Goal: Find specific page/section: Find specific page/section

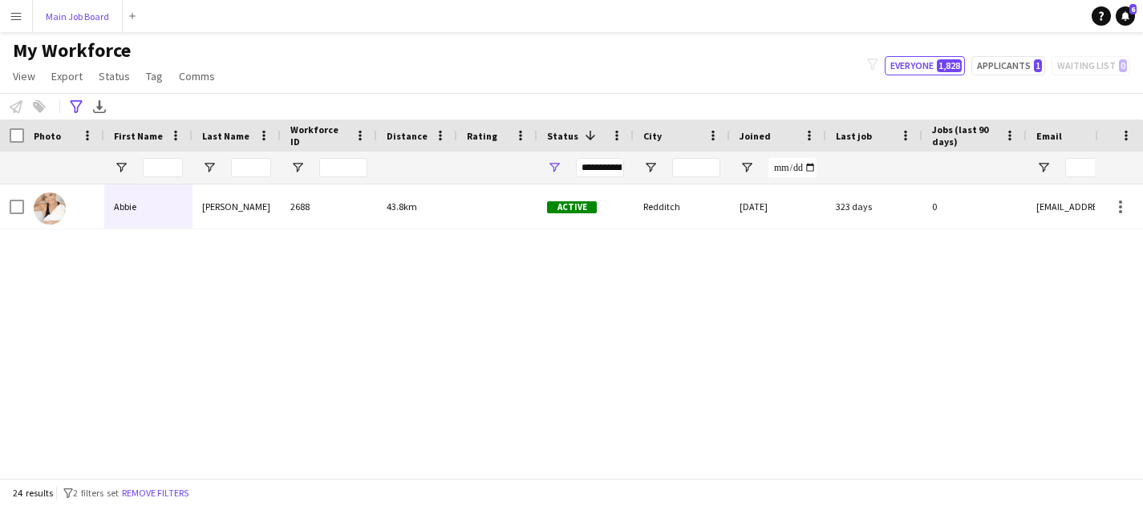
click at [100, 10] on button "Main Job Board Close" at bounding box center [78, 16] width 90 height 31
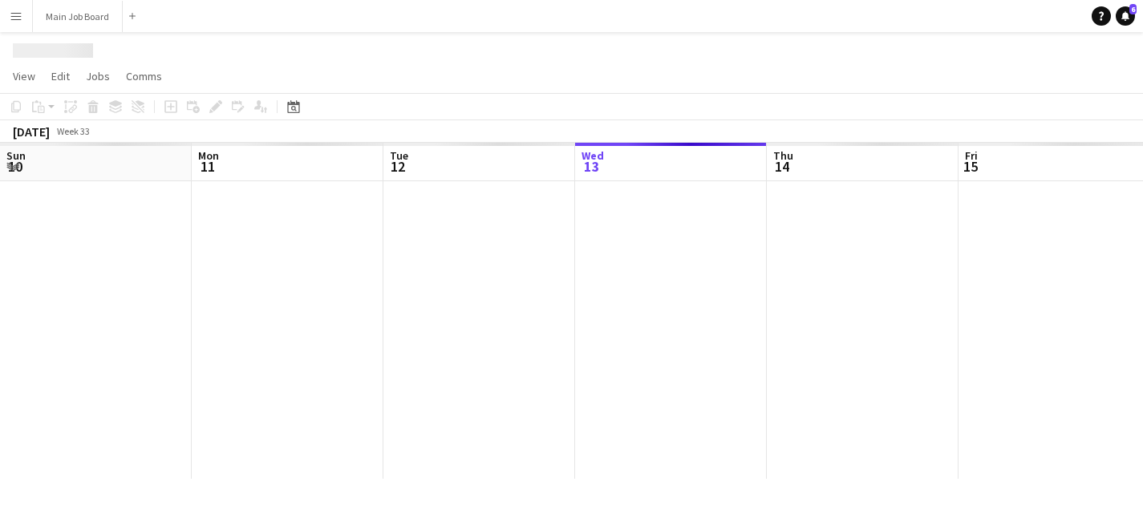
scroll to position [0, 383]
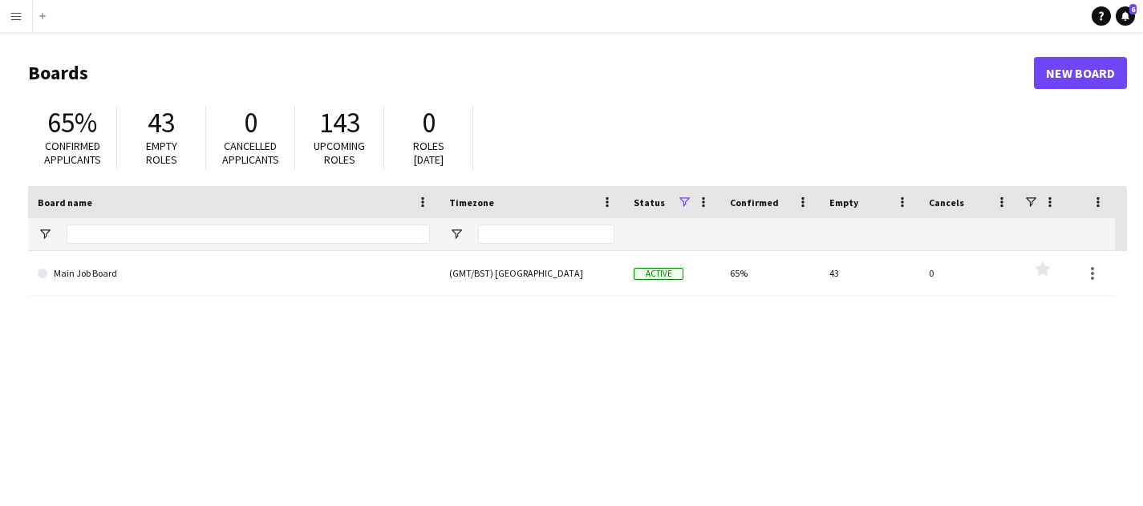
click at [16, 21] on app-icon "Menu" at bounding box center [16, 16] width 13 height 13
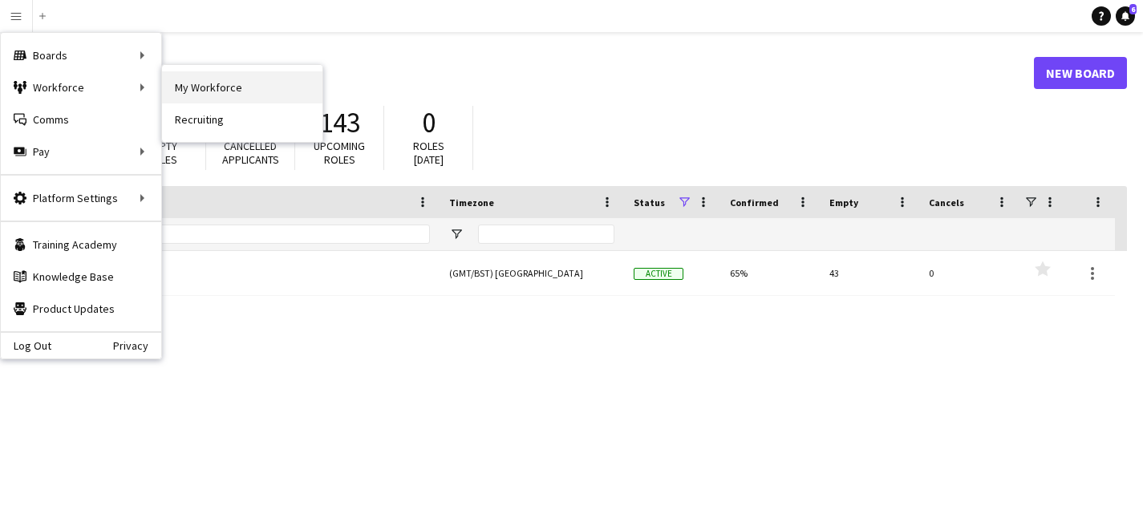
click at [225, 94] on link "My Workforce" at bounding box center [242, 87] width 160 height 32
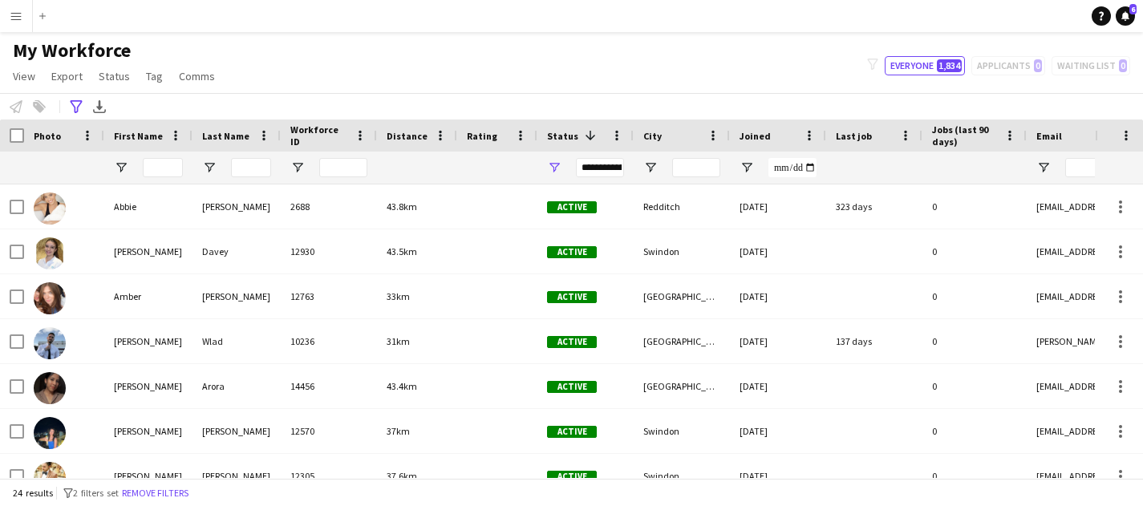
click at [15, 16] on app-icon "Menu" at bounding box center [16, 16] width 13 height 13
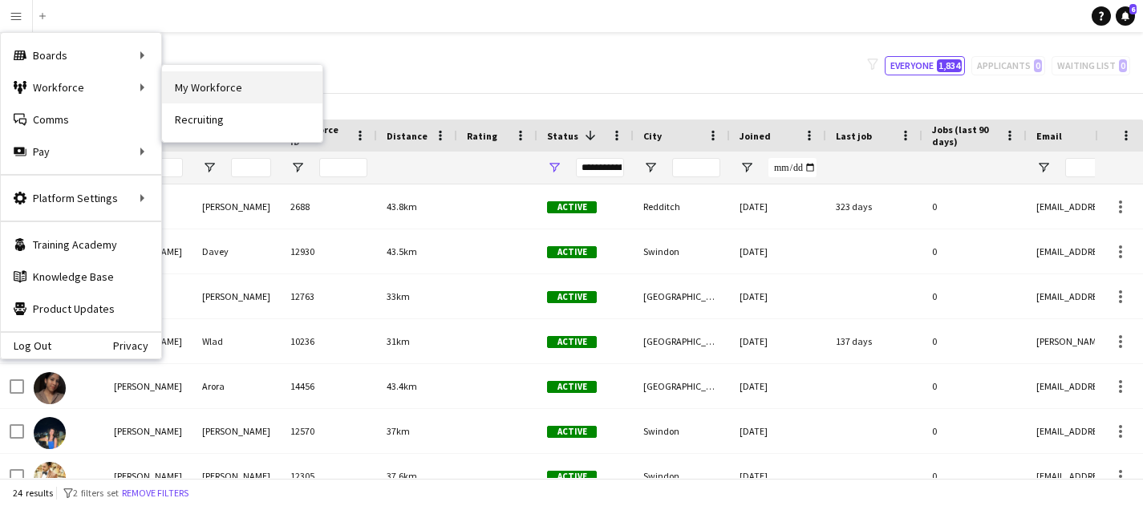
click at [206, 84] on link "My Workforce" at bounding box center [242, 87] width 160 height 32
type input "**********"
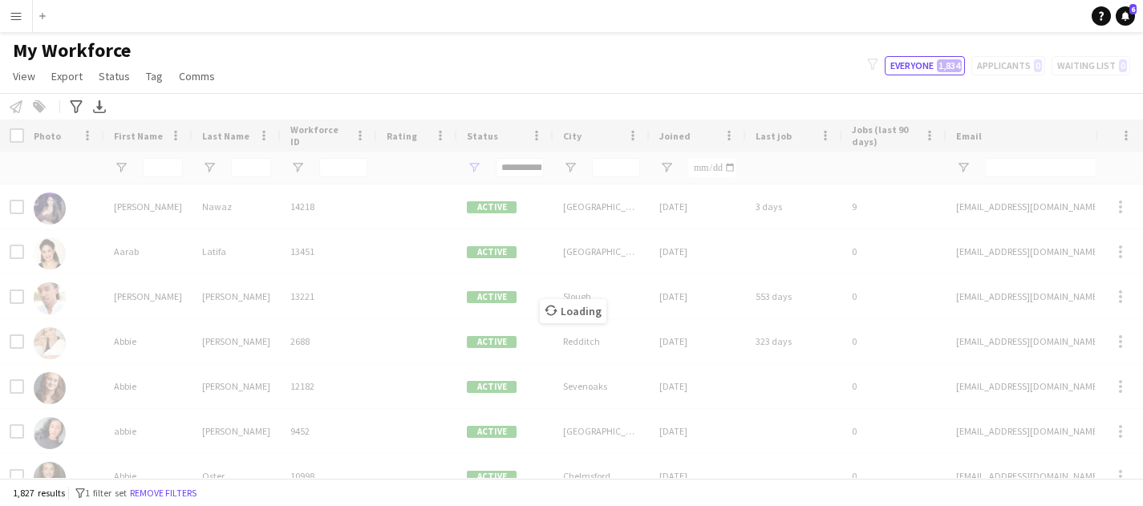
type input "**********"
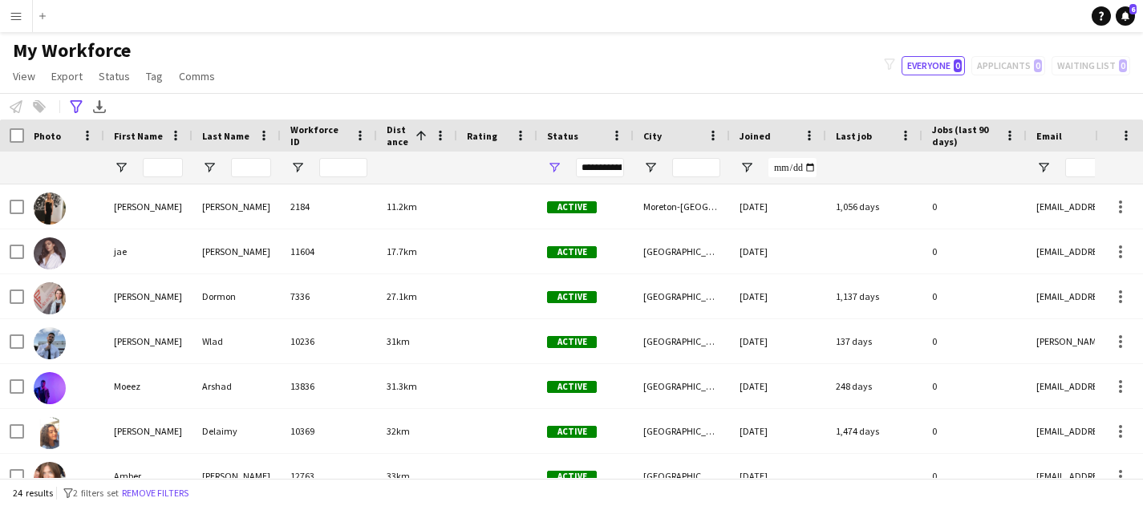
click at [4, 19] on button "Menu" at bounding box center [16, 16] width 32 height 32
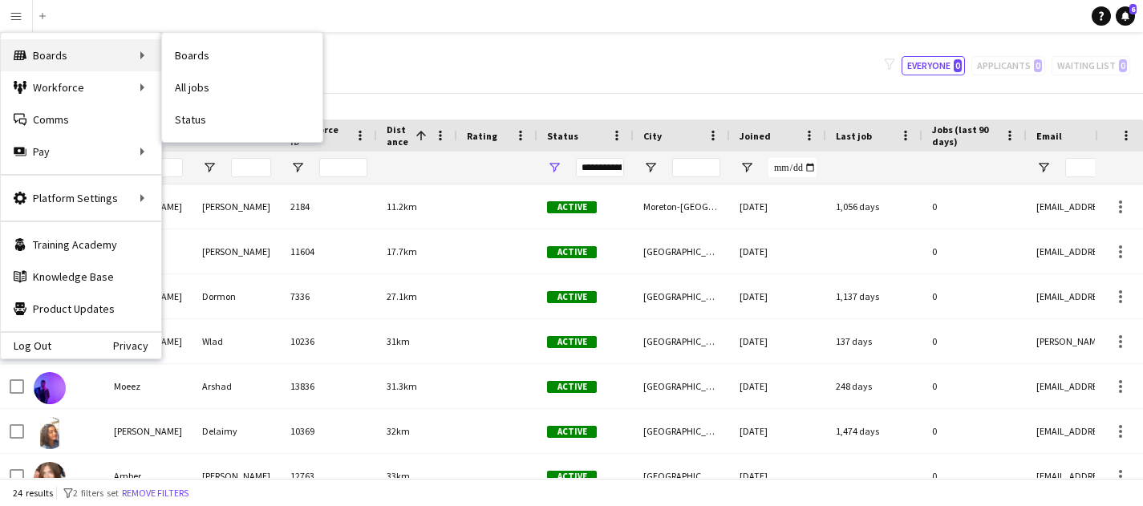
click at [85, 53] on div "Boards Boards" at bounding box center [81, 55] width 160 height 32
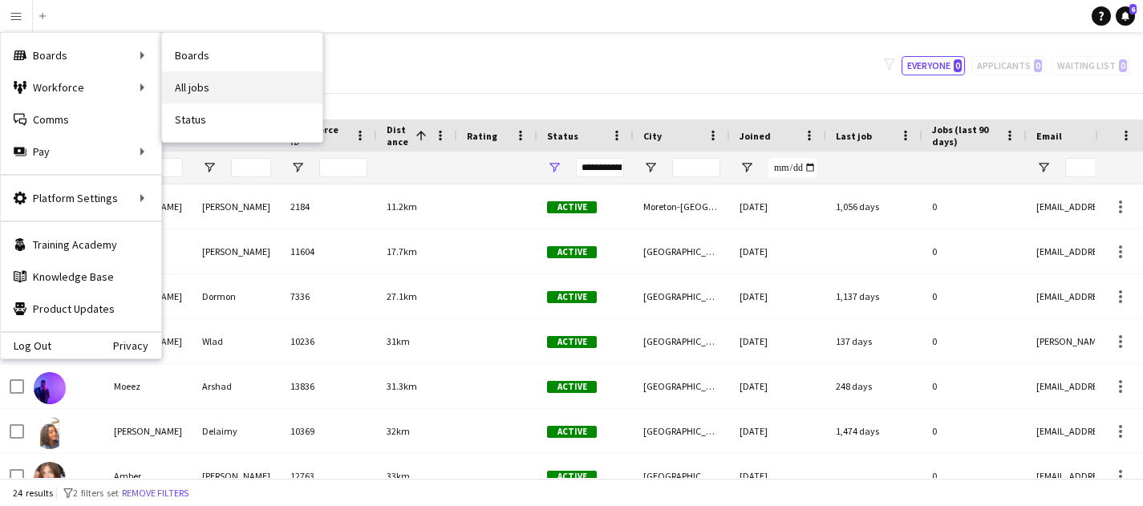
click at [215, 86] on link "All jobs" at bounding box center [242, 87] width 160 height 32
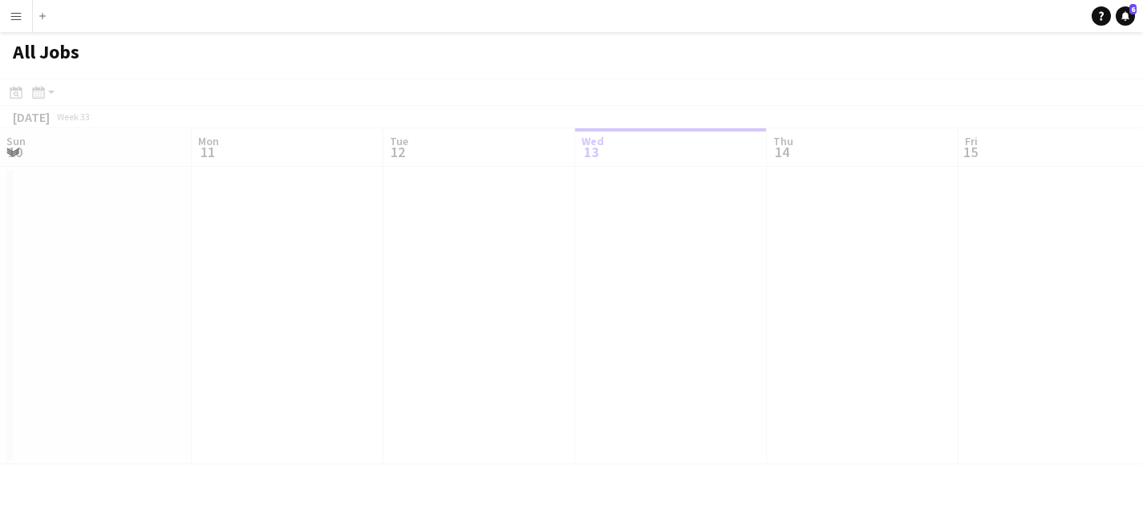
scroll to position [0, 383]
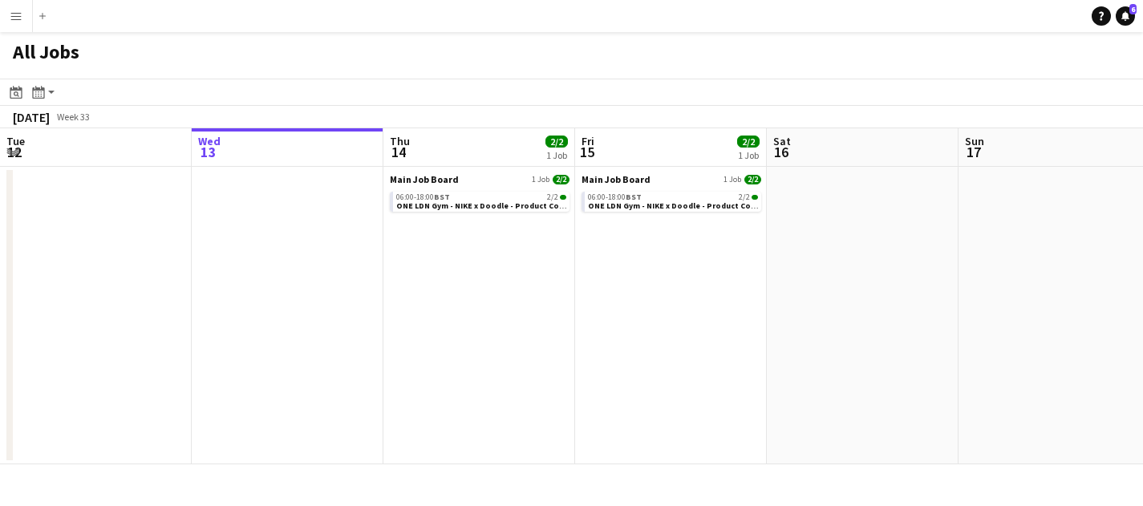
click at [26, 15] on button "Menu" at bounding box center [16, 16] width 32 height 32
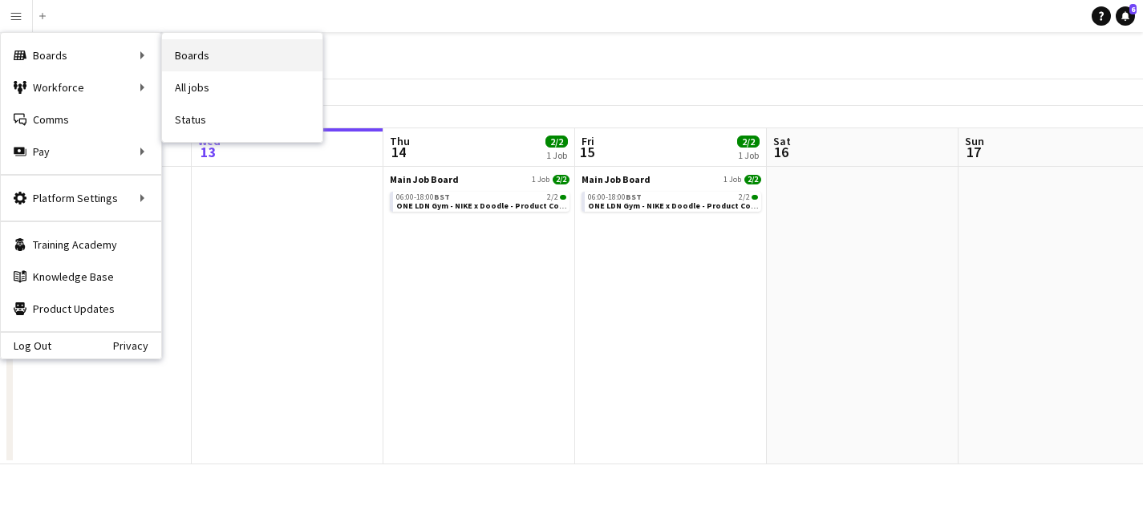
click at [191, 61] on link "Boards" at bounding box center [242, 55] width 160 height 32
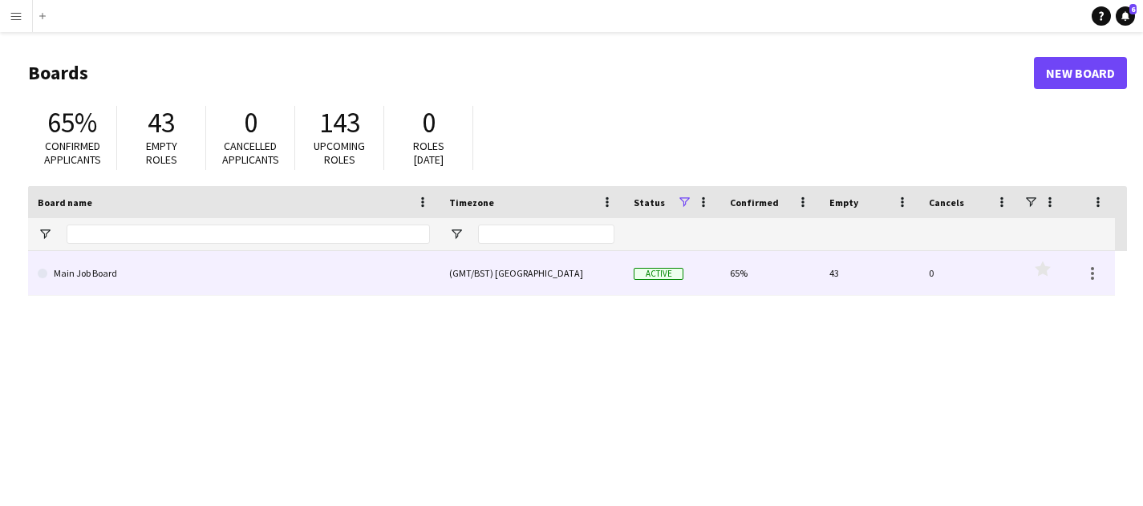
click at [449, 274] on div "(GMT/BST) London" at bounding box center [531, 273] width 184 height 44
click at [660, 270] on span "Active" at bounding box center [659, 274] width 50 height 12
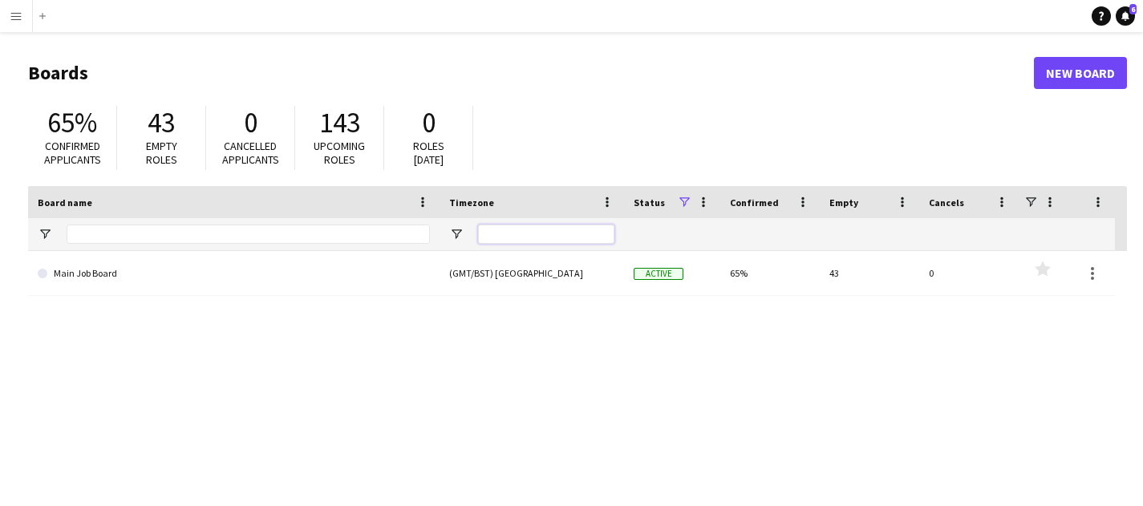
click at [481, 237] on input "Timezone Filter Input" at bounding box center [546, 234] width 136 height 19
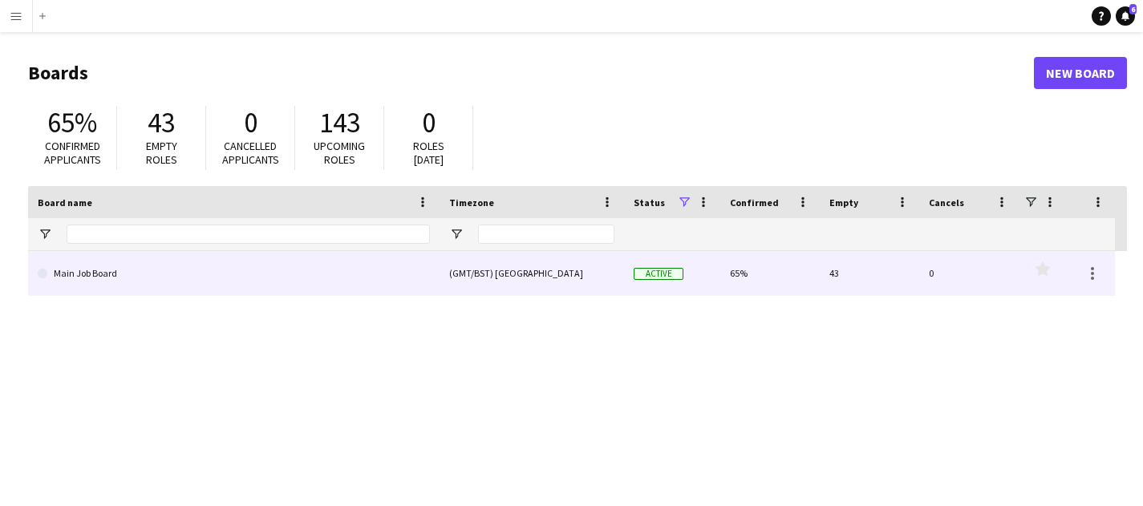
click at [483, 273] on div "(GMT/BST) London" at bounding box center [531, 273] width 184 height 44
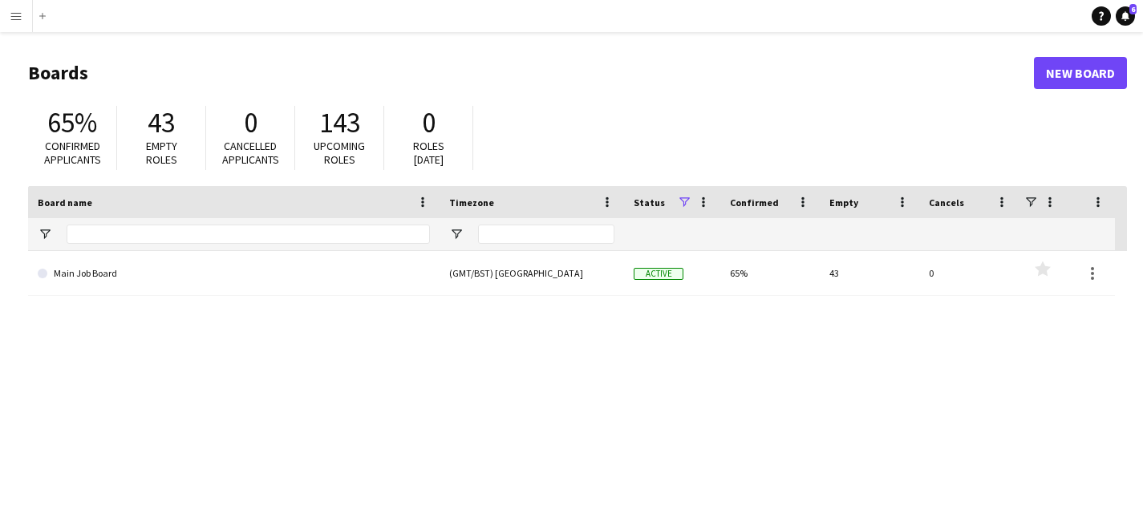
click at [10, 7] on button "Menu" at bounding box center [16, 16] width 32 height 32
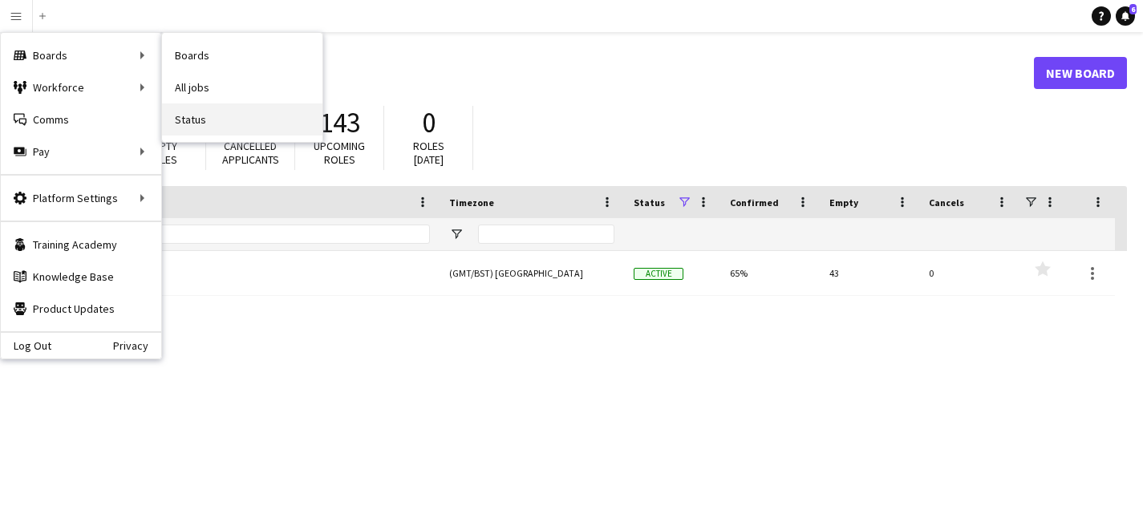
click at [201, 122] on link "Status" at bounding box center [242, 119] width 160 height 32
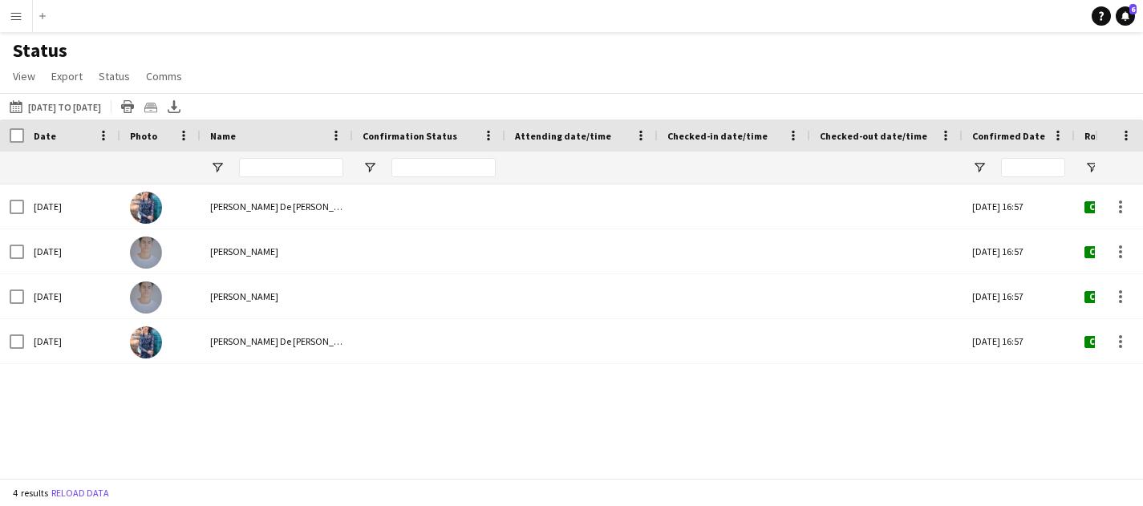
click at [26, 12] on button "Menu" at bounding box center [16, 16] width 32 height 32
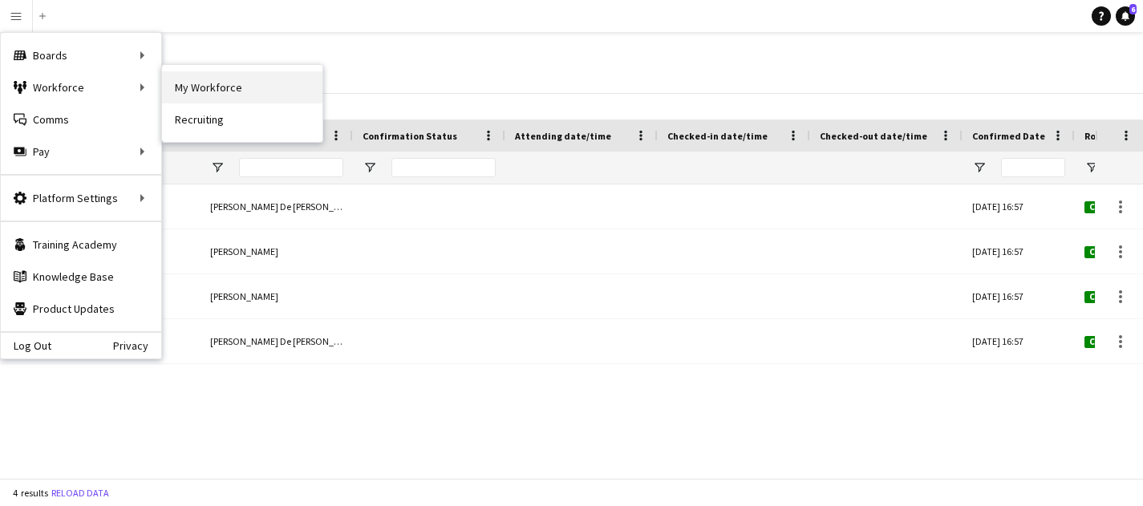
click at [205, 95] on link "My Workforce" at bounding box center [242, 87] width 160 height 32
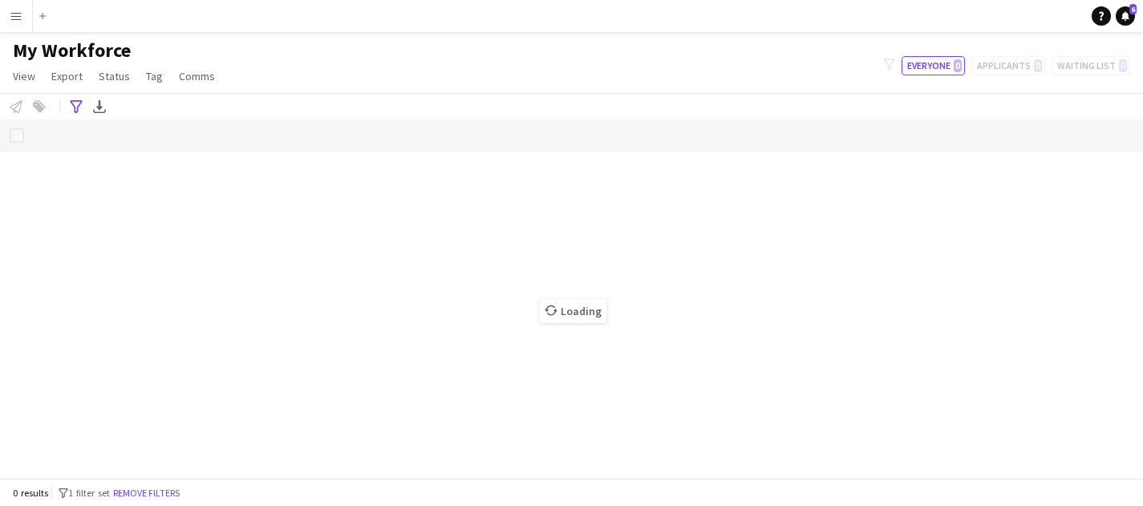
click at [15, 2] on button "Menu" at bounding box center [16, 16] width 32 height 32
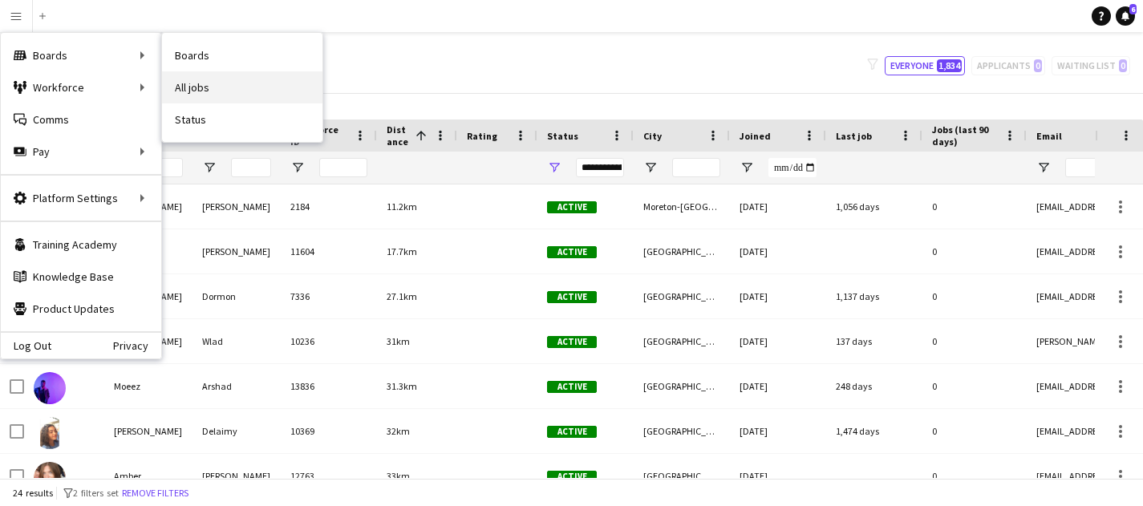
click at [204, 84] on link "All jobs" at bounding box center [242, 87] width 160 height 32
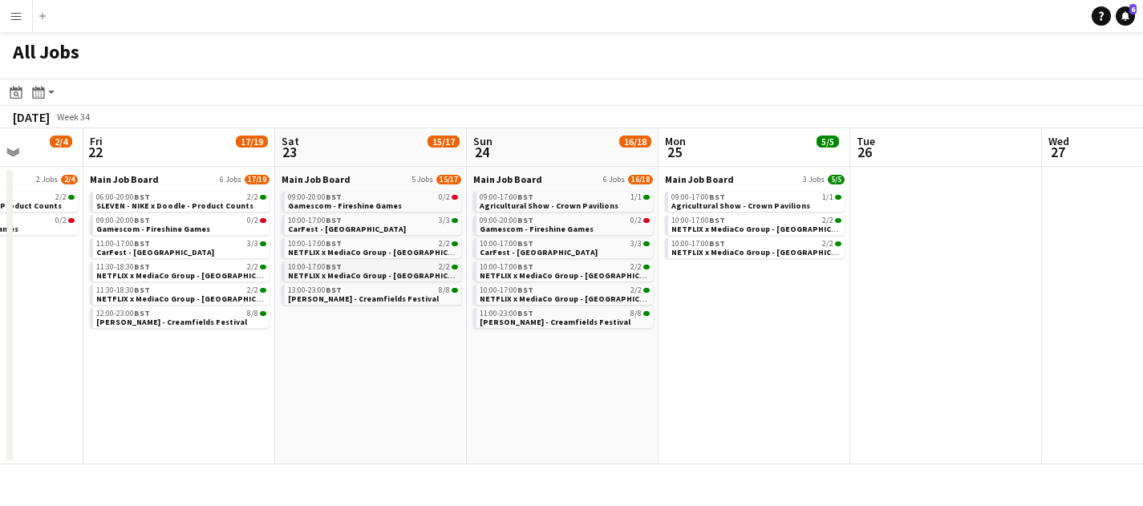
scroll to position [0, 491]
click at [210, 298] on span "NETFLIX x MediaCo Group - MANCHESTER" at bounding box center [190, 299] width 186 height 10
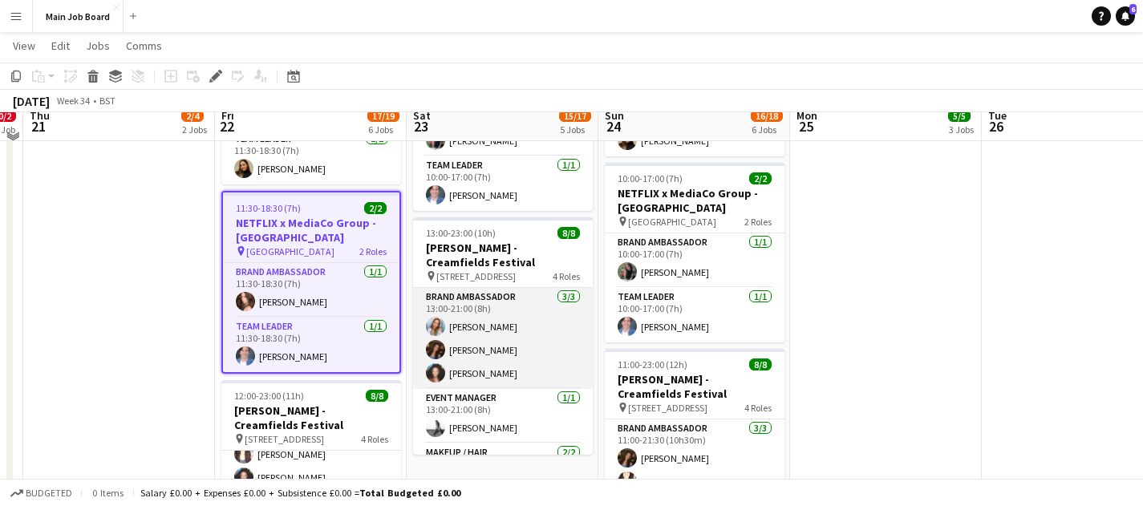
scroll to position [693, 0]
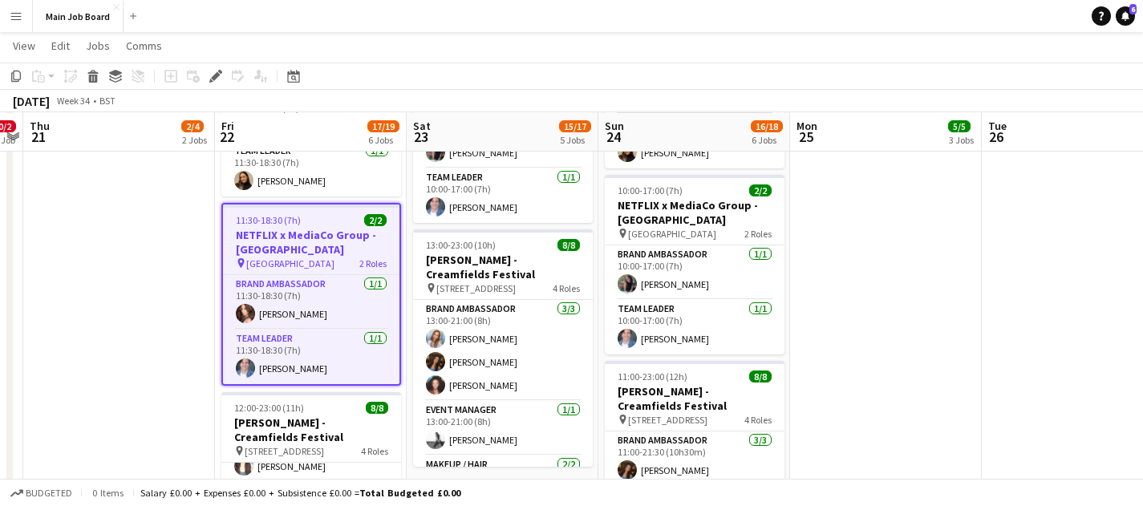
click at [22, 19] on button "Menu" at bounding box center [16, 16] width 32 height 32
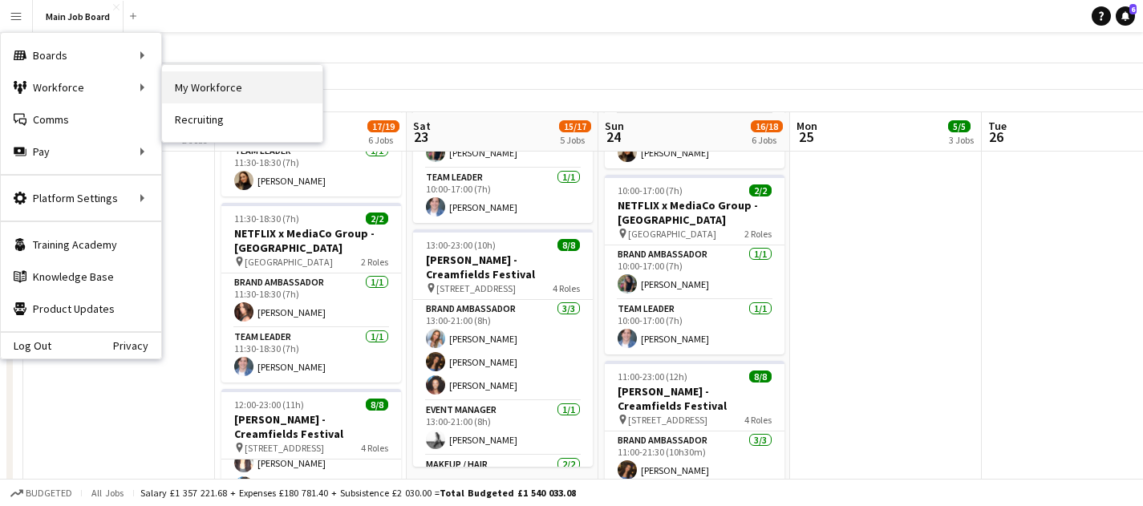
click at [209, 78] on link "My Workforce" at bounding box center [242, 87] width 160 height 32
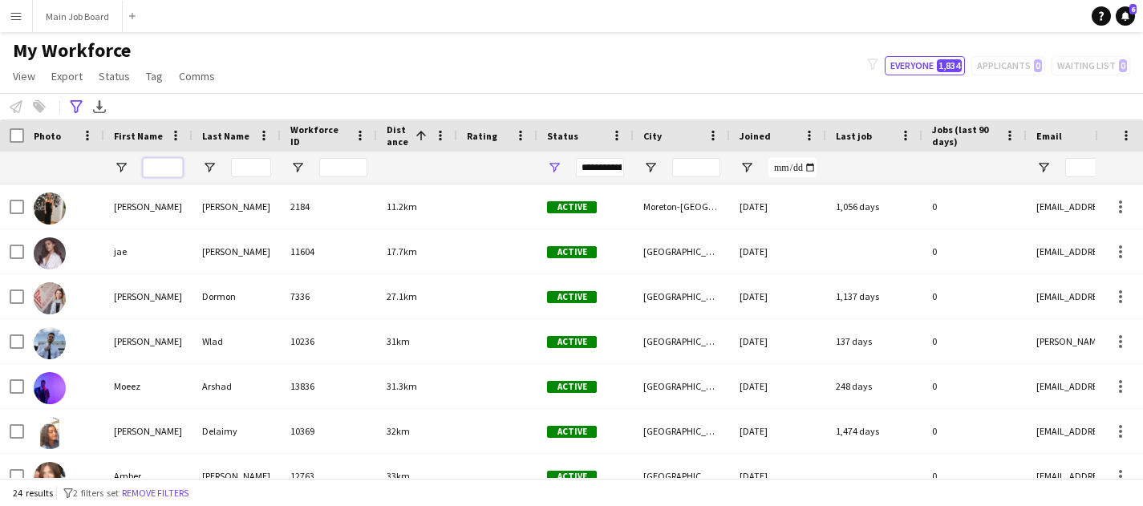
click at [170, 165] on input "First Name Filter Input" at bounding box center [163, 167] width 40 height 19
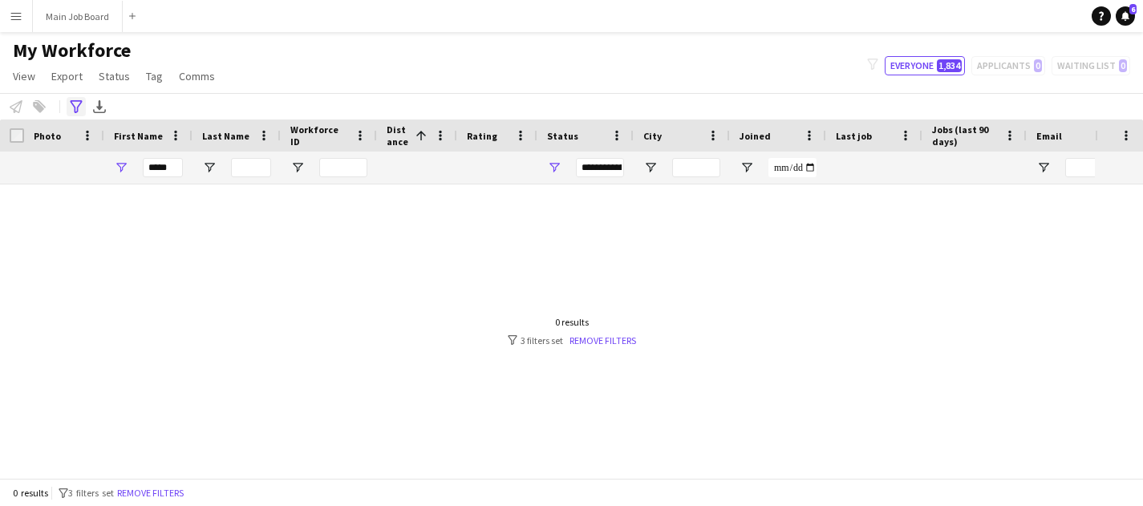
click at [75, 100] on icon "Advanced filters" at bounding box center [76, 106] width 13 height 13
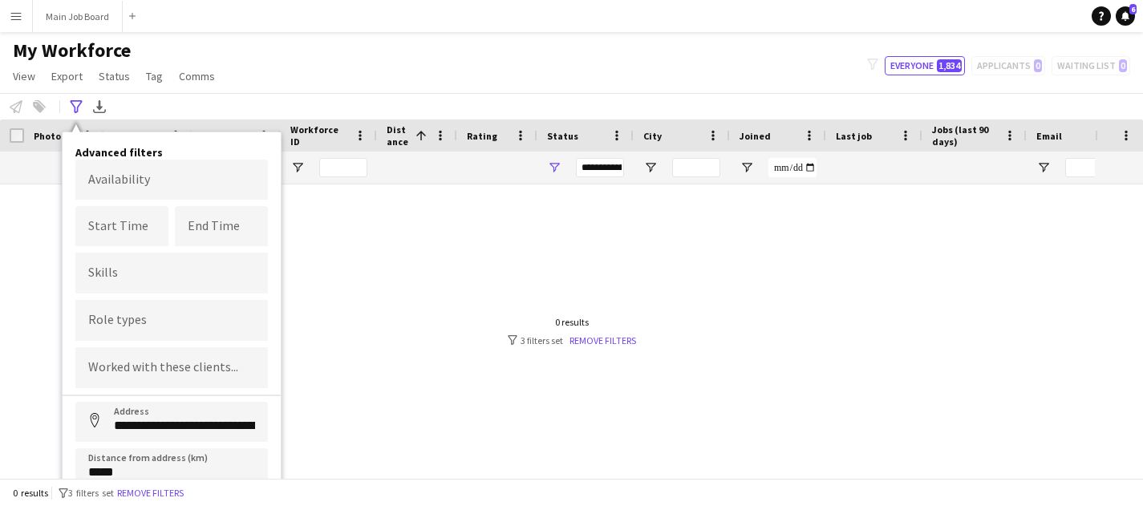
scroll to position [55, 0]
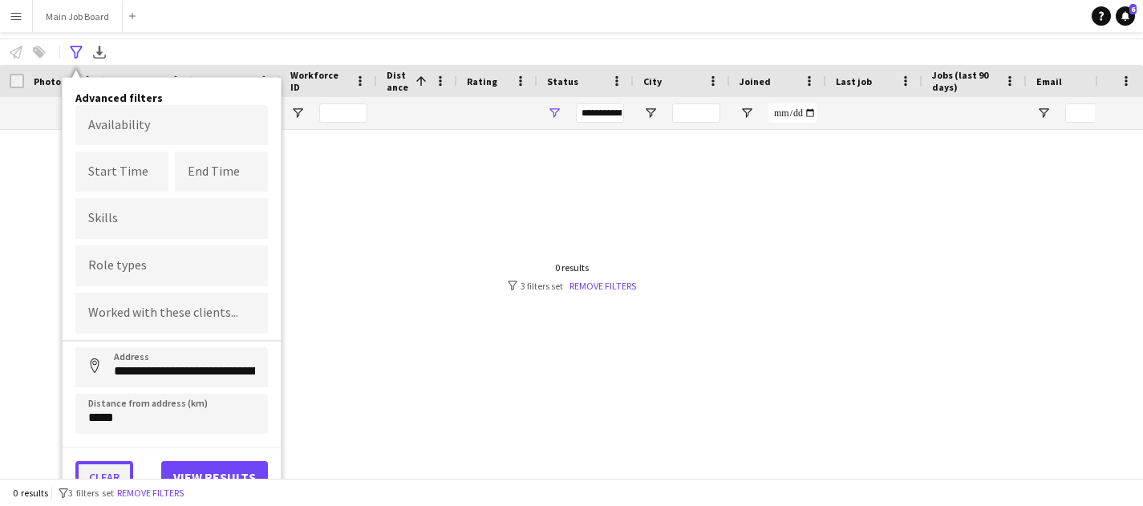
click at [113, 471] on button "Clear" at bounding box center [104, 477] width 58 height 32
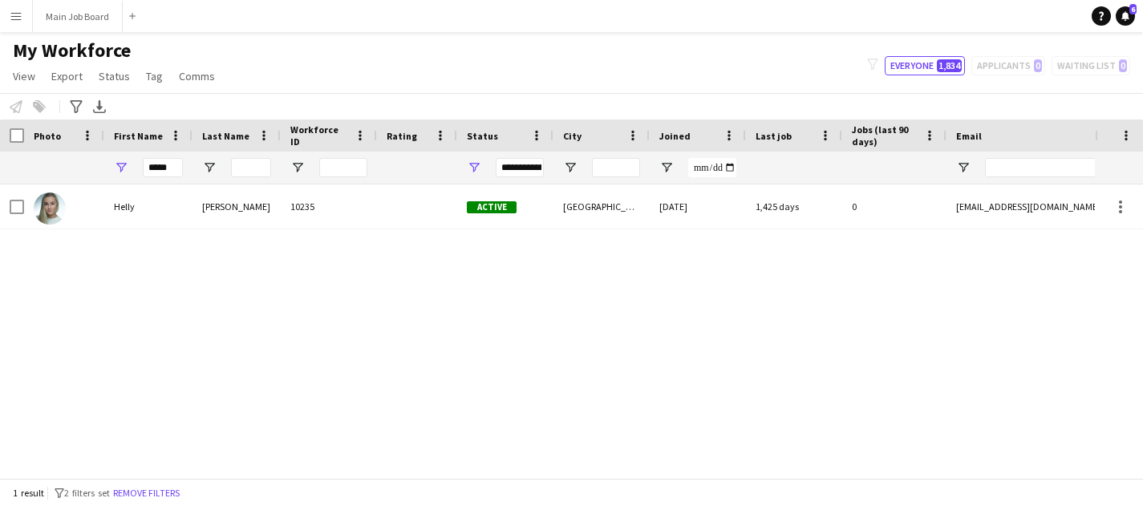
scroll to position [0, 0]
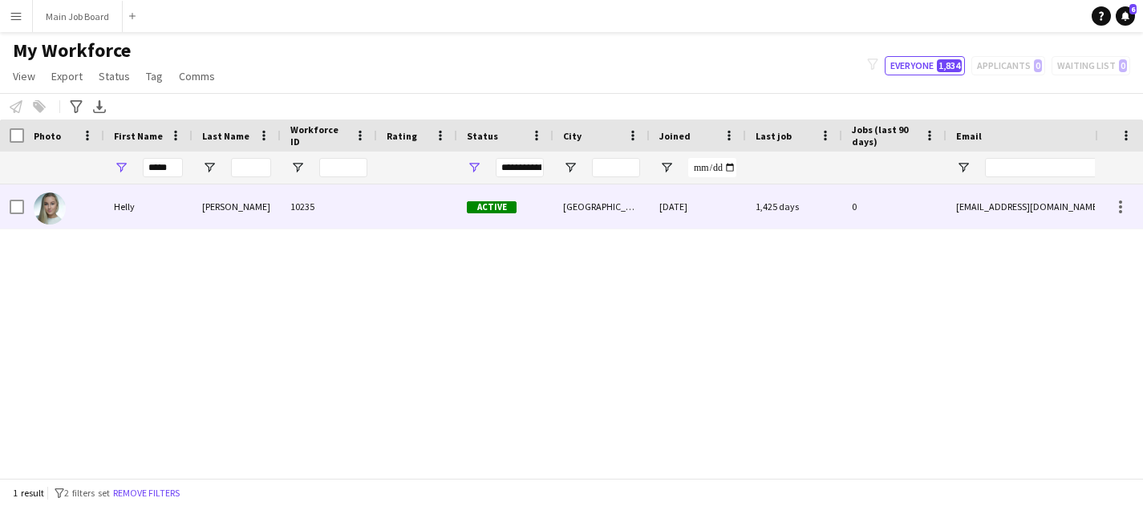
click at [170, 213] on div "Helly" at bounding box center [148, 206] width 88 height 44
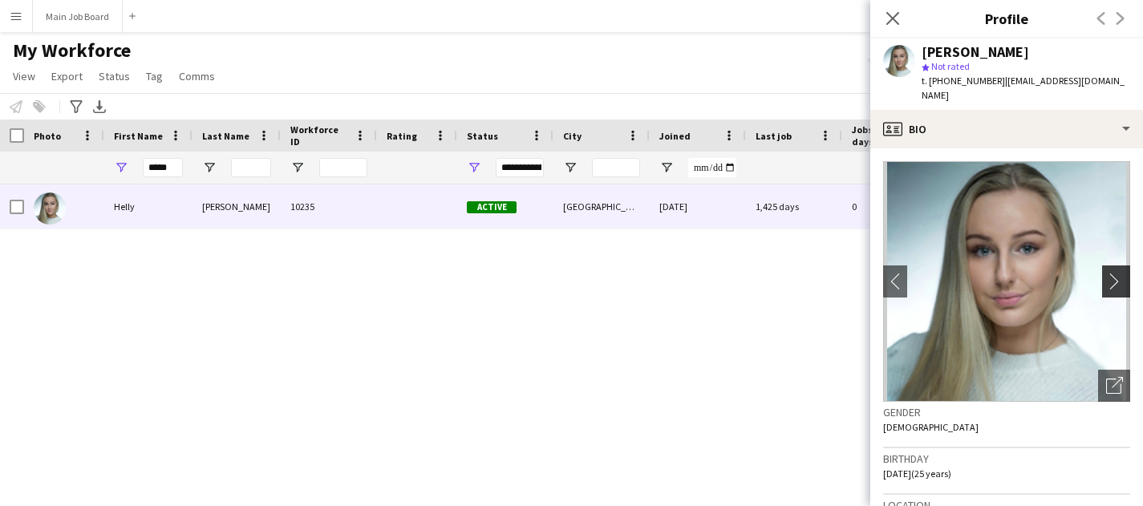
click at [1119, 273] on app-icon "chevron-right" at bounding box center [1118, 281] width 25 height 17
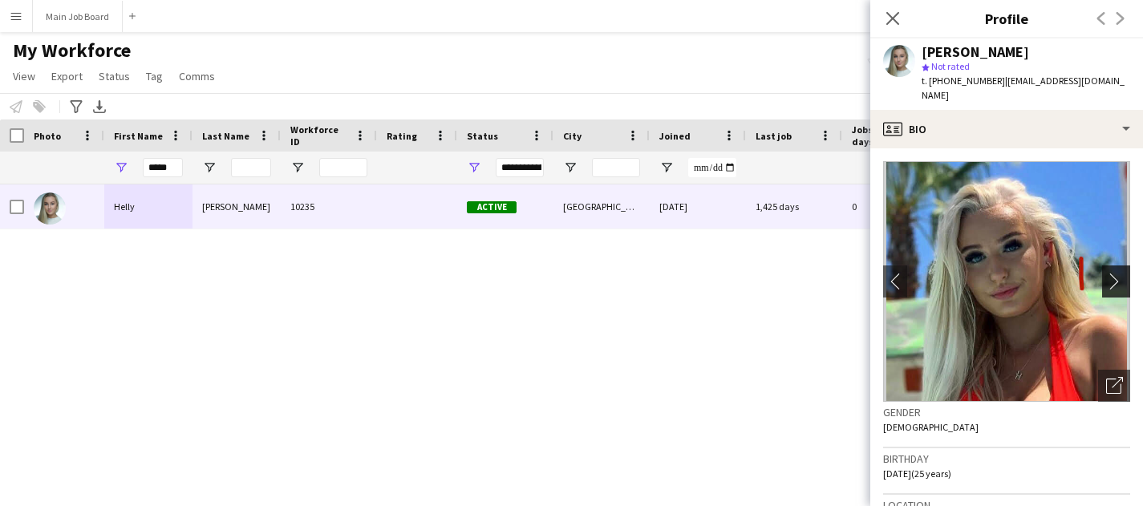
click at [1119, 273] on app-icon "chevron-right" at bounding box center [1118, 281] width 25 height 17
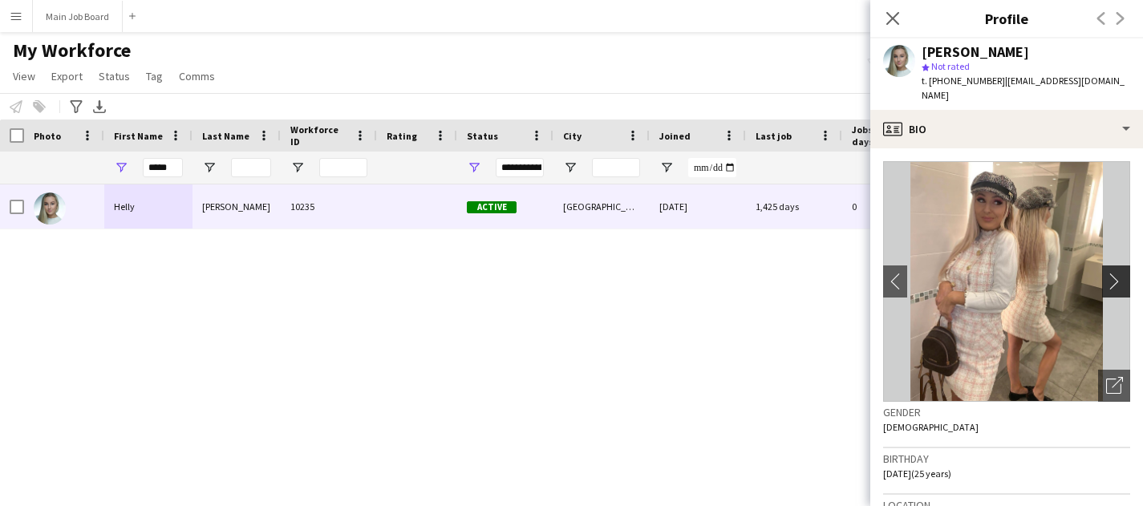
click at [1119, 273] on app-icon "chevron-right" at bounding box center [1118, 281] width 25 height 17
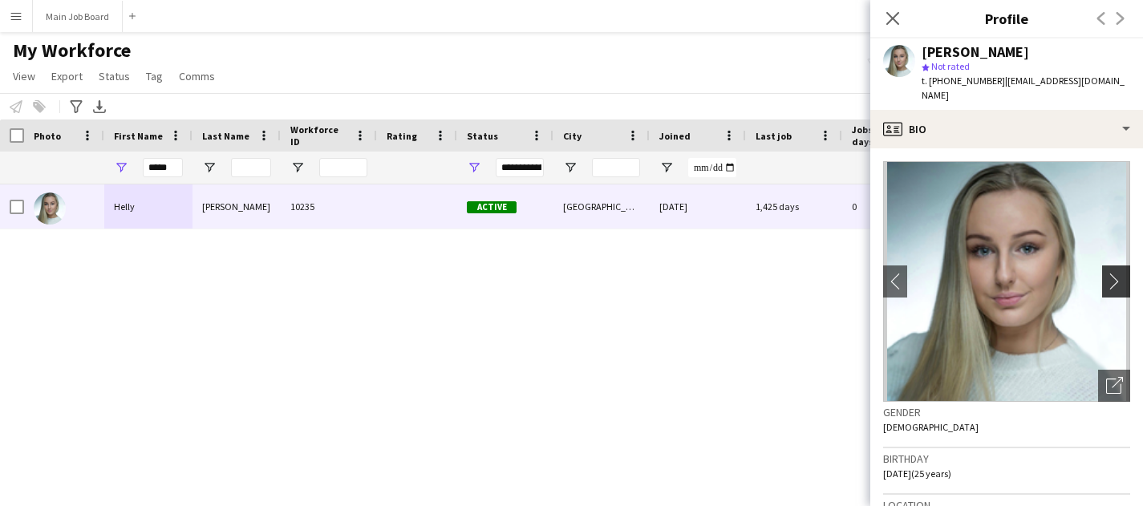
click at [1119, 273] on app-icon "chevron-right" at bounding box center [1118, 281] width 25 height 17
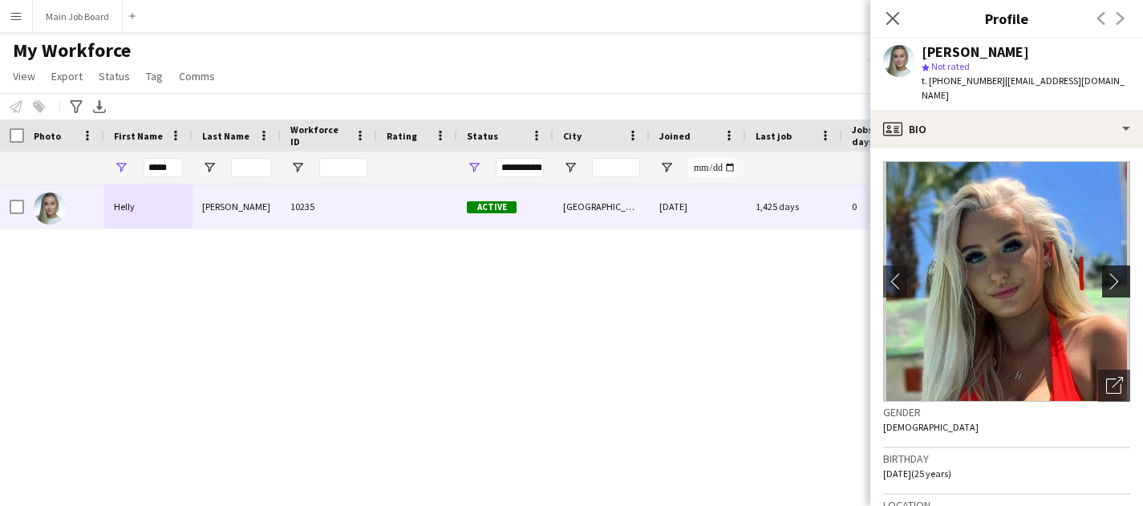
click at [1119, 273] on app-icon "chevron-right" at bounding box center [1118, 281] width 25 height 17
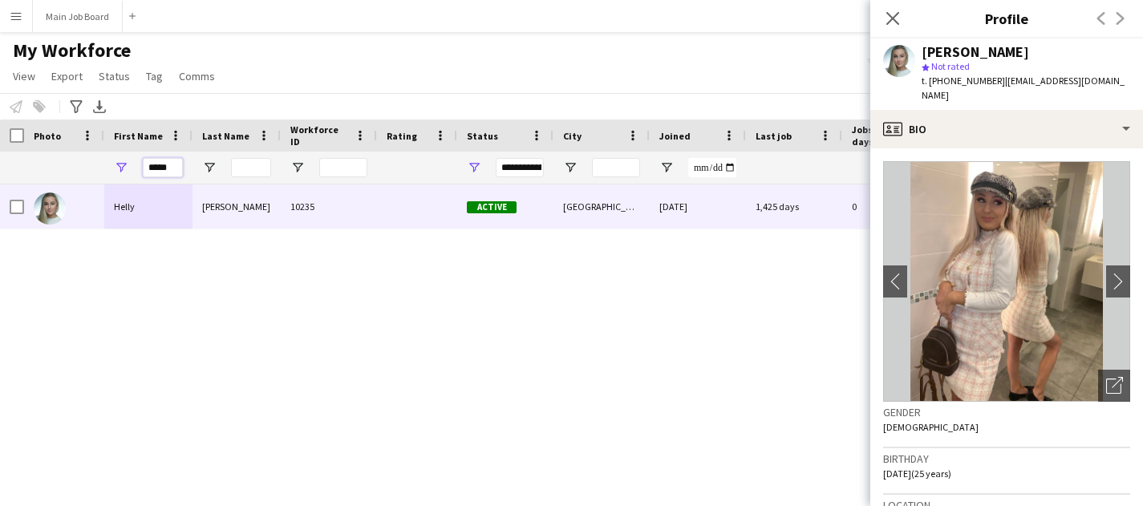
drag, startPoint x: 172, startPoint y: 168, endPoint x: 84, endPoint y: 168, distance: 88.2
click at [84, 168] on div "*****" at bounding box center [869, 168] width 1739 height 32
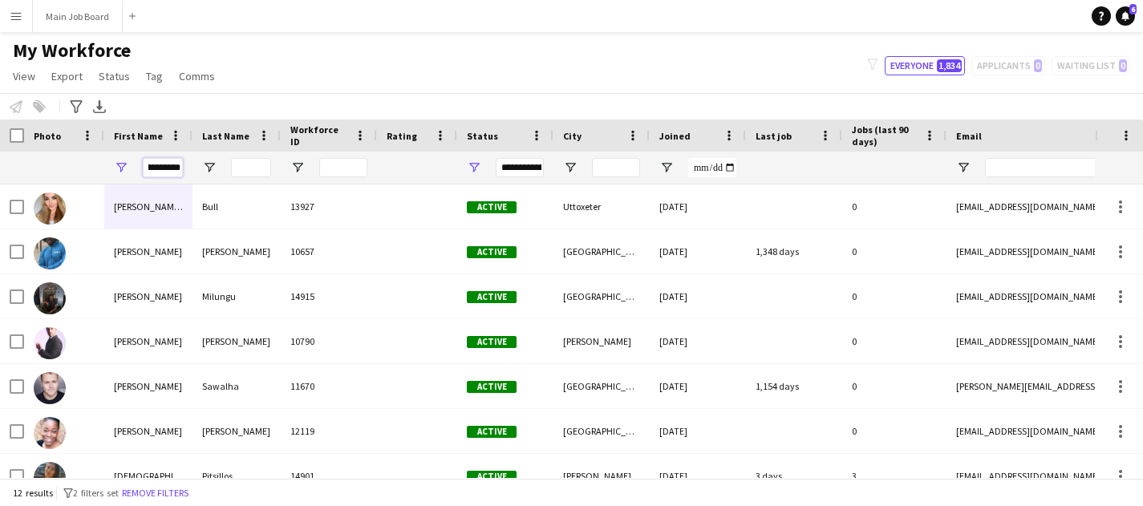
scroll to position [0, 5]
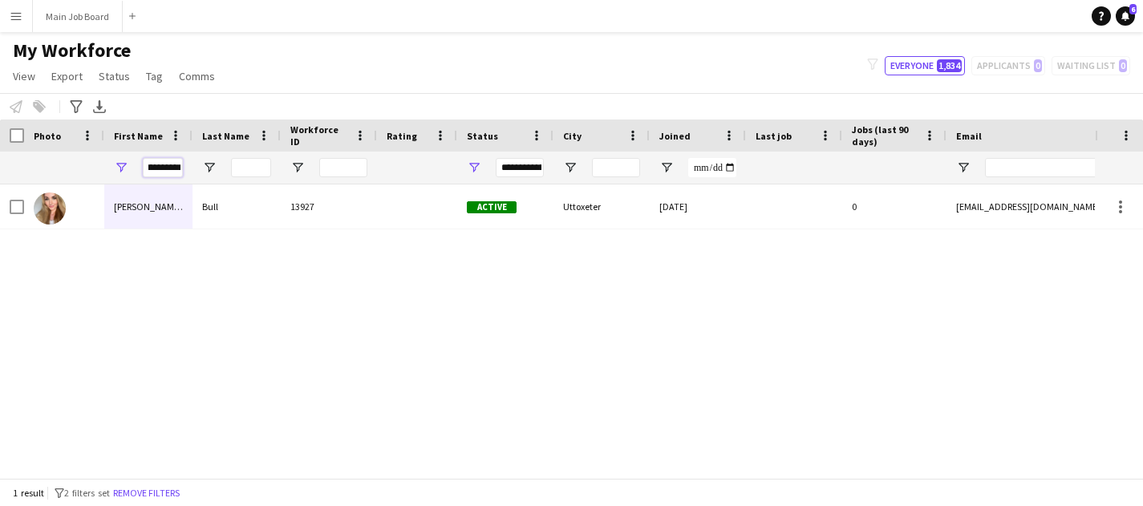
type input "*********"
click at [253, 175] on input "Last Name Filter Input" at bounding box center [251, 167] width 40 height 19
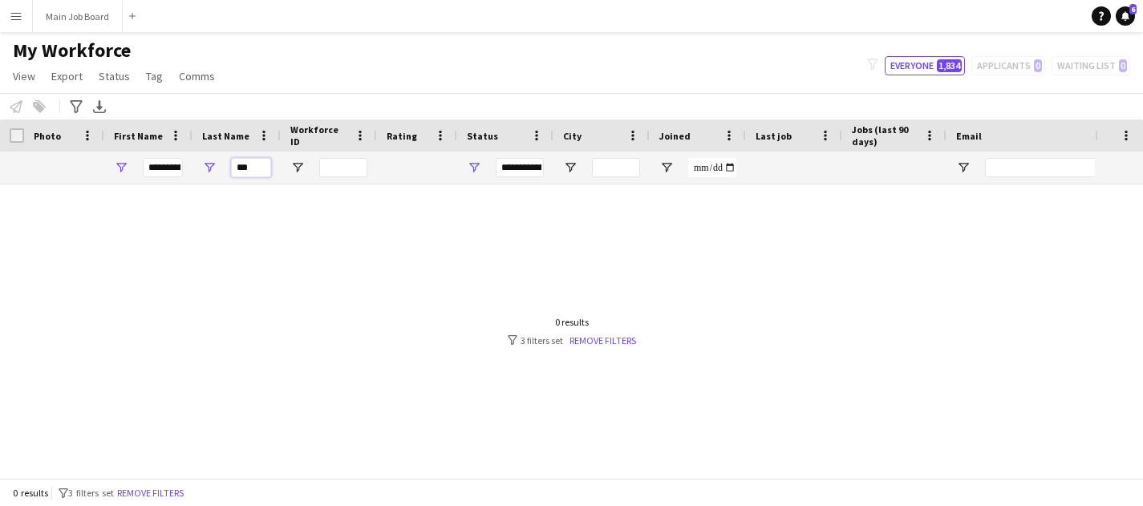
type input "***"
click at [176, 168] on input "*********" at bounding box center [163, 167] width 40 height 19
type input "*"
click at [252, 172] on input "***" at bounding box center [251, 167] width 40 height 19
type input "****"
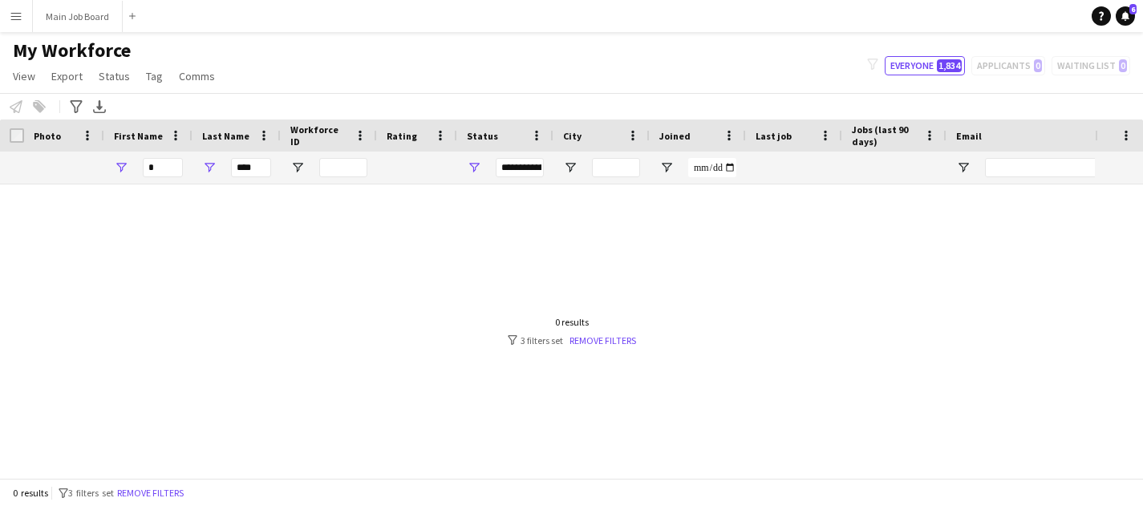
click at [601, 332] on div "0 results filter-1 3 filters set Remove filters" at bounding box center [572, 331] width 128 height 30
click at [597, 342] on link "Remove filters" at bounding box center [602, 340] width 67 height 12
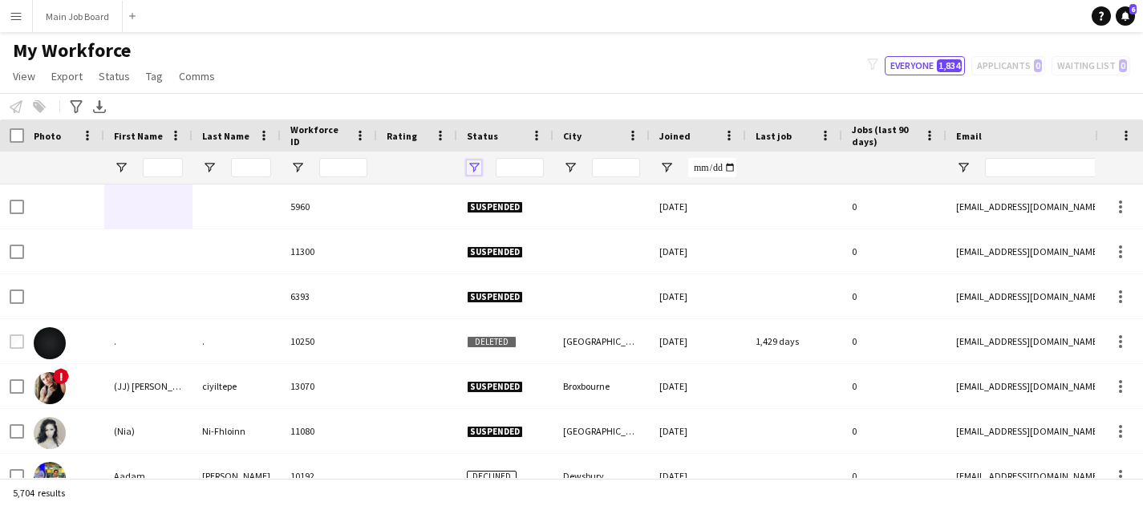
click at [474, 166] on span "Open Filter Menu" at bounding box center [474, 167] width 14 height 14
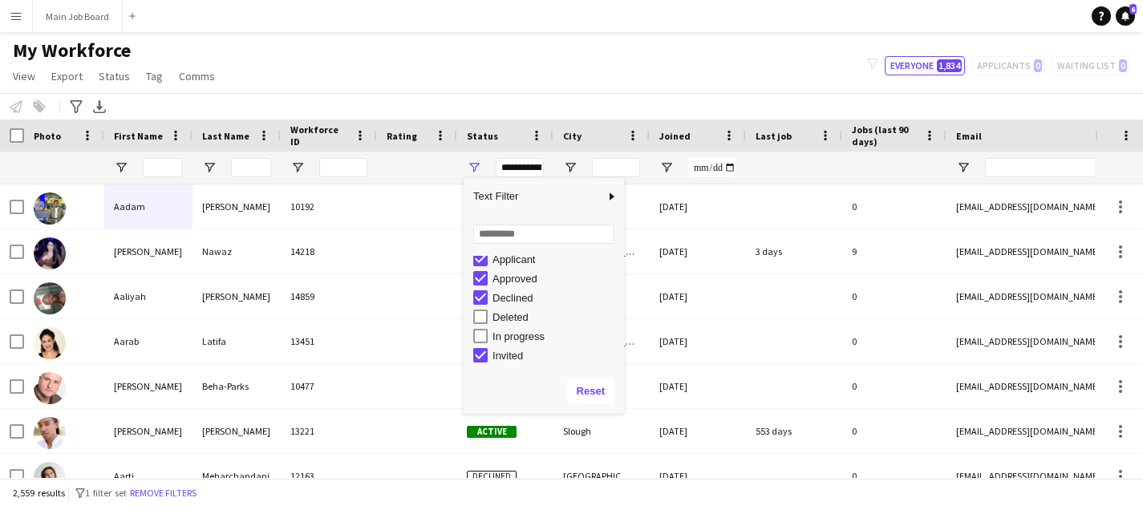
scroll to position [41, 0]
type input "**********"
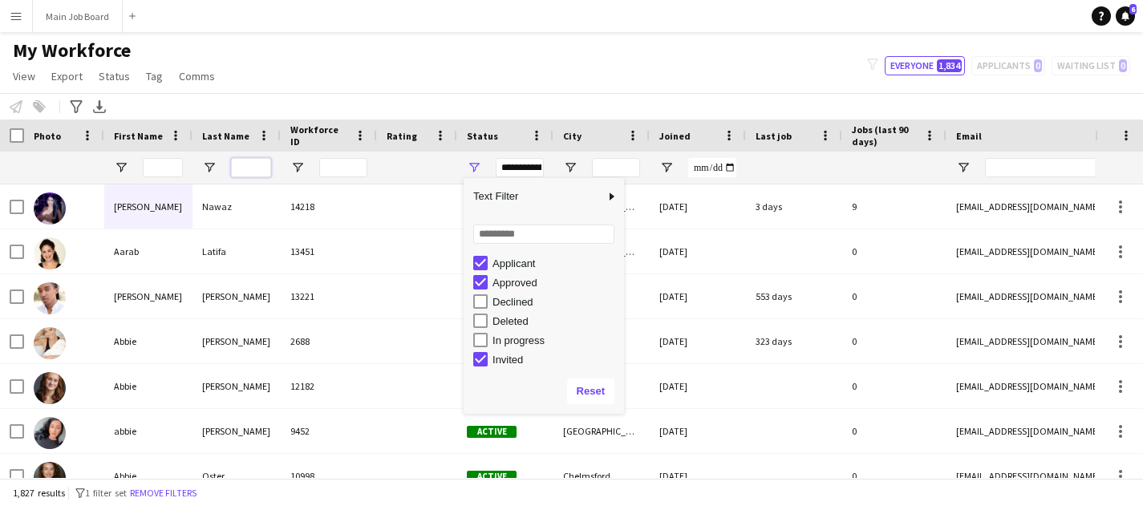
click at [253, 164] on input "Last Name Filter Input" at bounding box center [251, 167] width 40 height 19
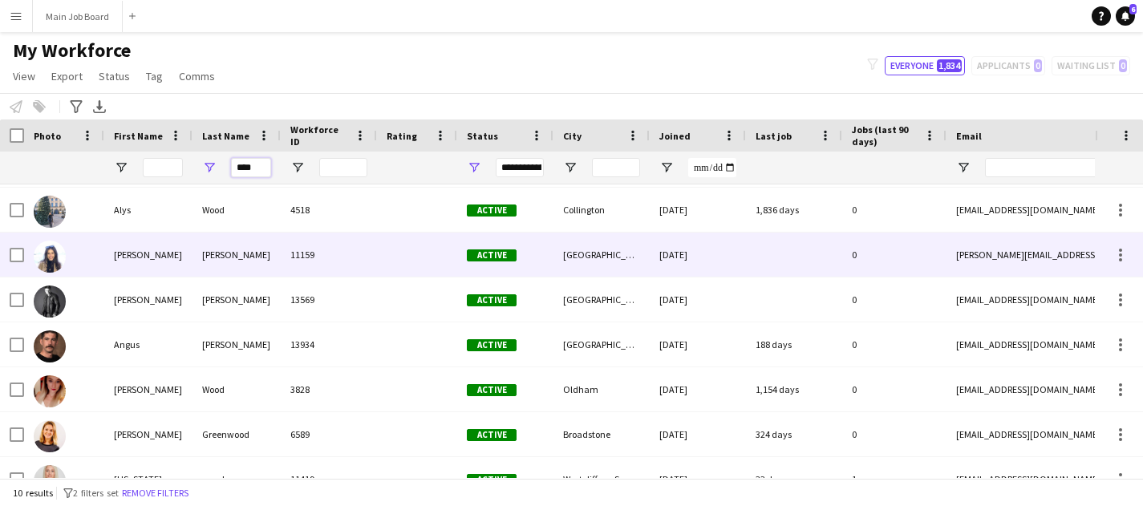
scroll to position [90, 0]
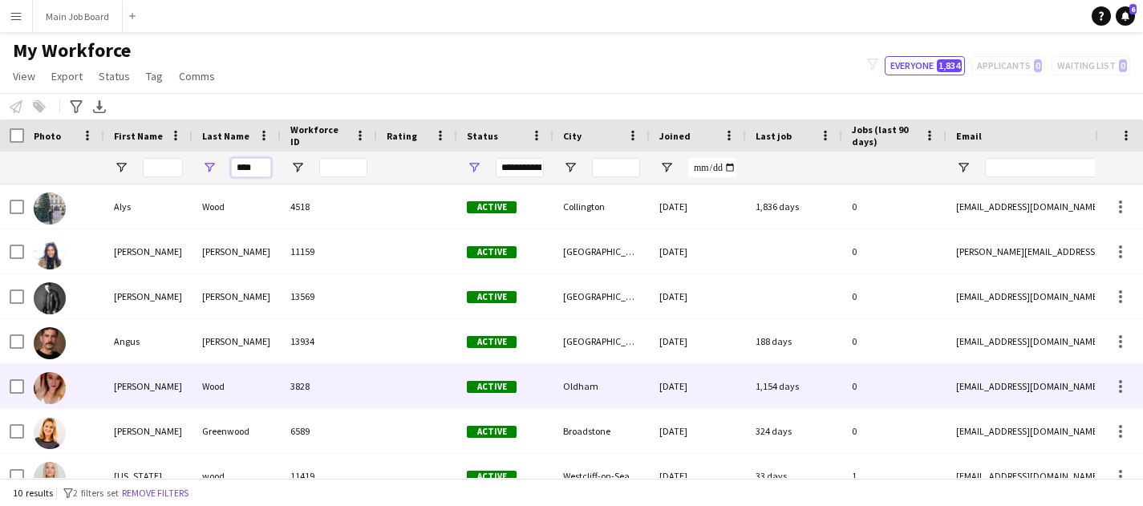
type input "****"
click at [240, 391] on div "Wood" at bounding box center [236, 386] width 88 height 44
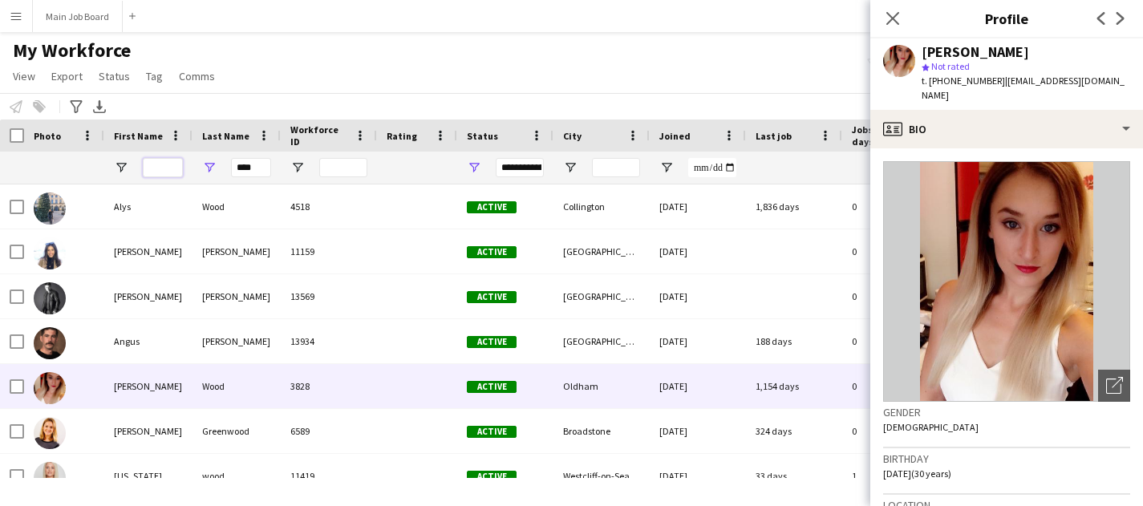
click at [153, 164] on input "First Name Filter Input" at bounding box center [163, 167] width 40 height 19
paste input "*******"
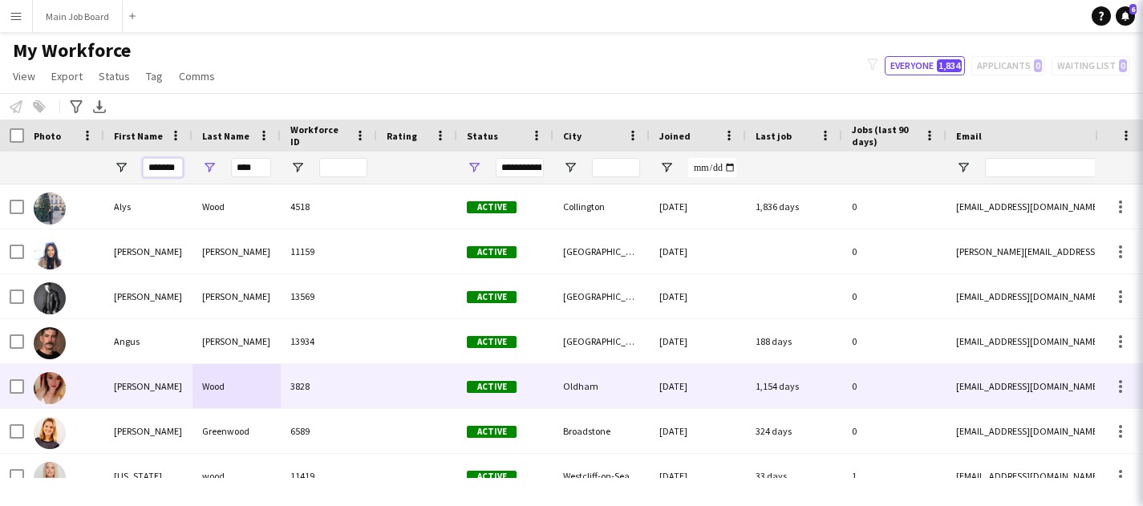
scroll to position [0, 0]
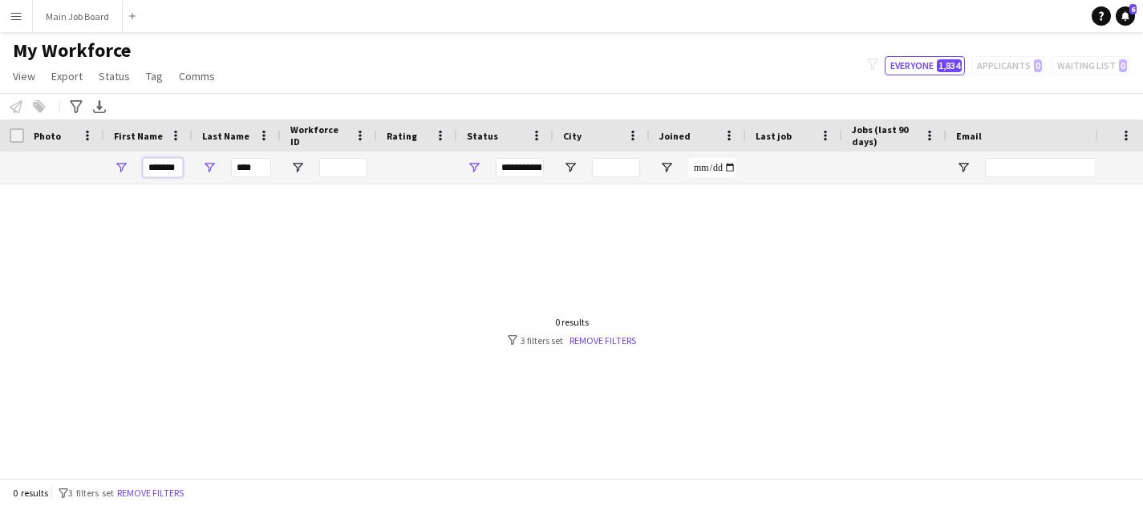
type input "*******"
click at [261, 168] on input "****" at bounding box center [251, 167] width 40 height 19
type input "*"
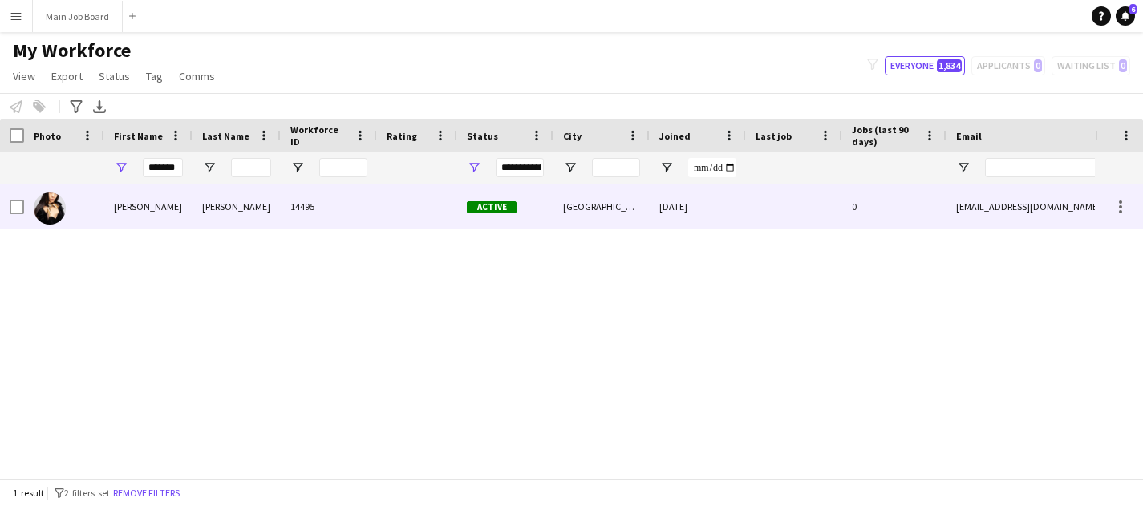
click at [182, 208] on div "dorotea" at bounding box center [148, 206] width 88 height 44
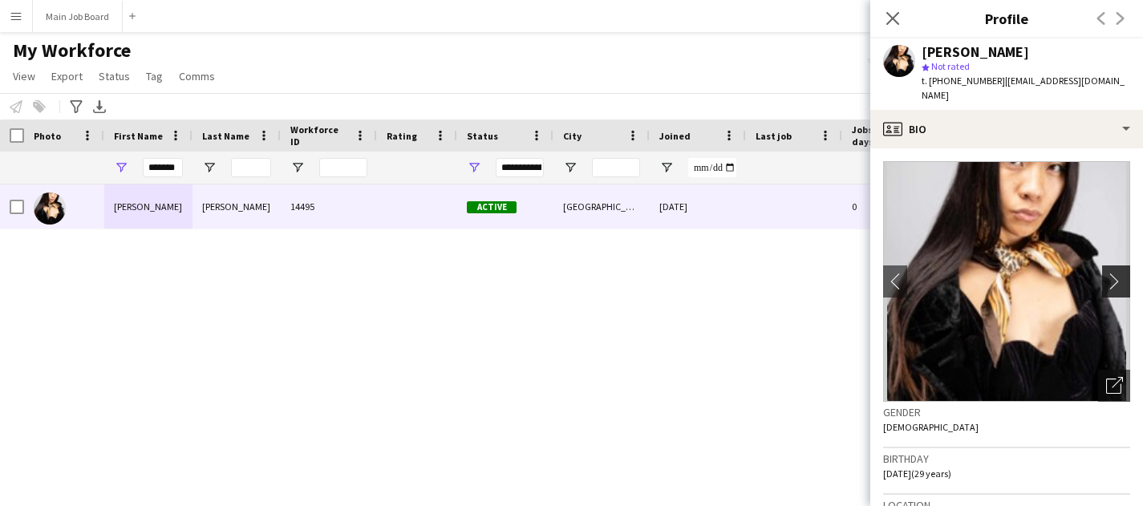
click at [1118, 265] on button "chevron-right" at bounding box center [1118, 281] width 32 height 32
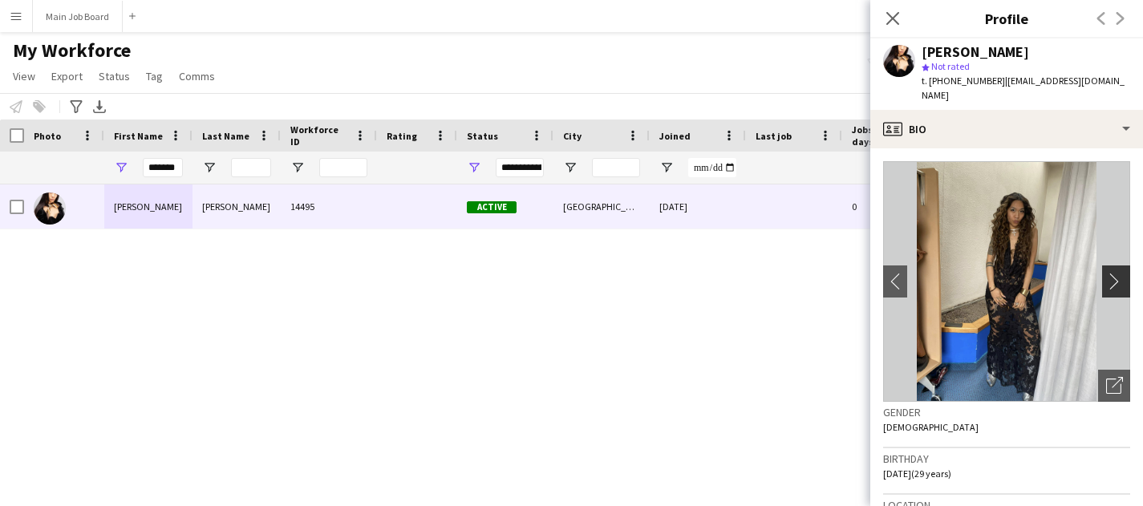
click at [1118, 265] on button "chevron-right" at bounding box center [1118, 281] width 32 height 32
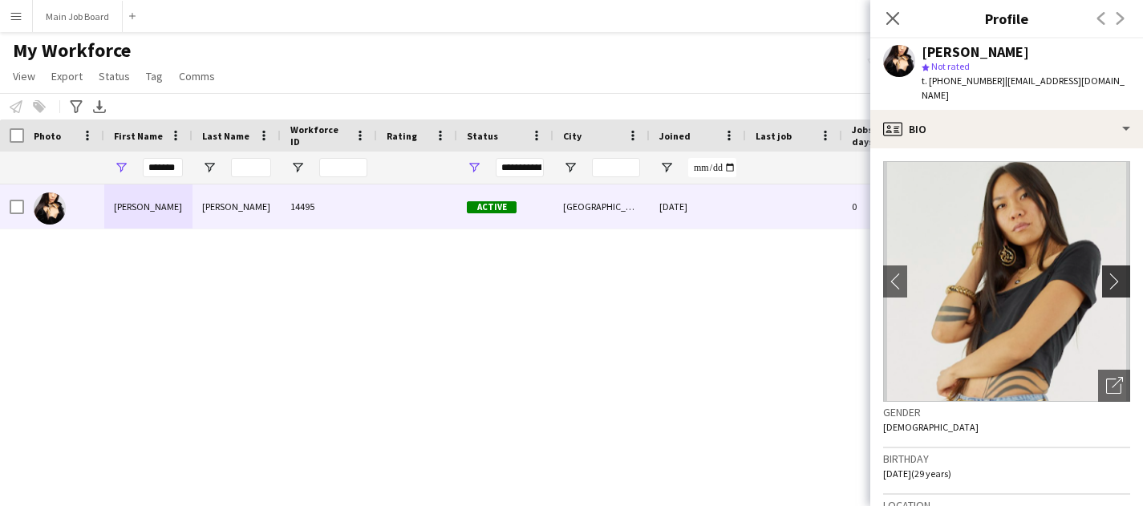
click at [1118, 265] on button "chevron-right" at bounding box center [1118, 281] width 32 height 32
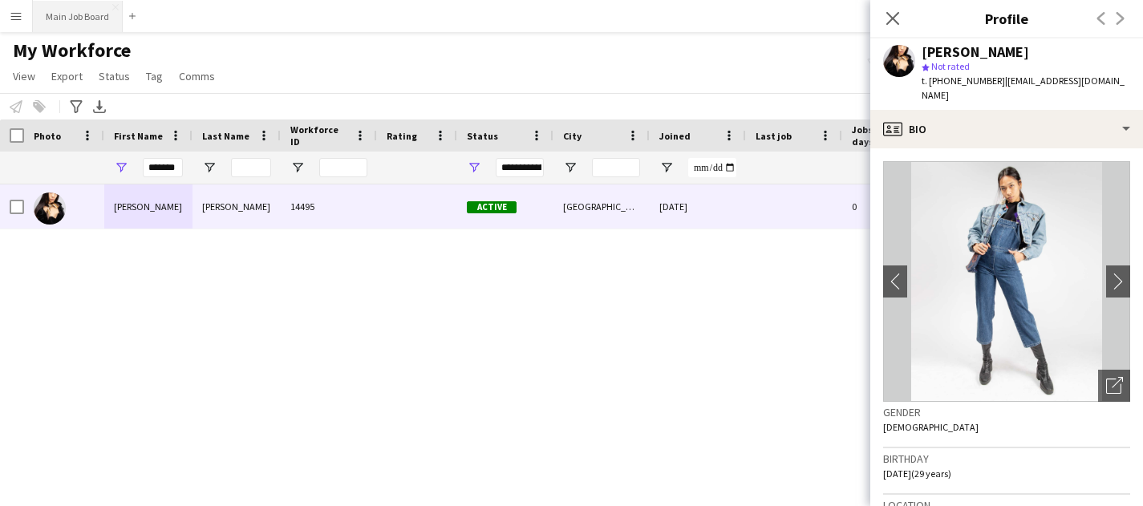
click at [86, 8] on button "Main Job Board Close" at bounding box center [78, 16] width 90 height 31
